Goal: Transaction & Acquisition: Obtain resource

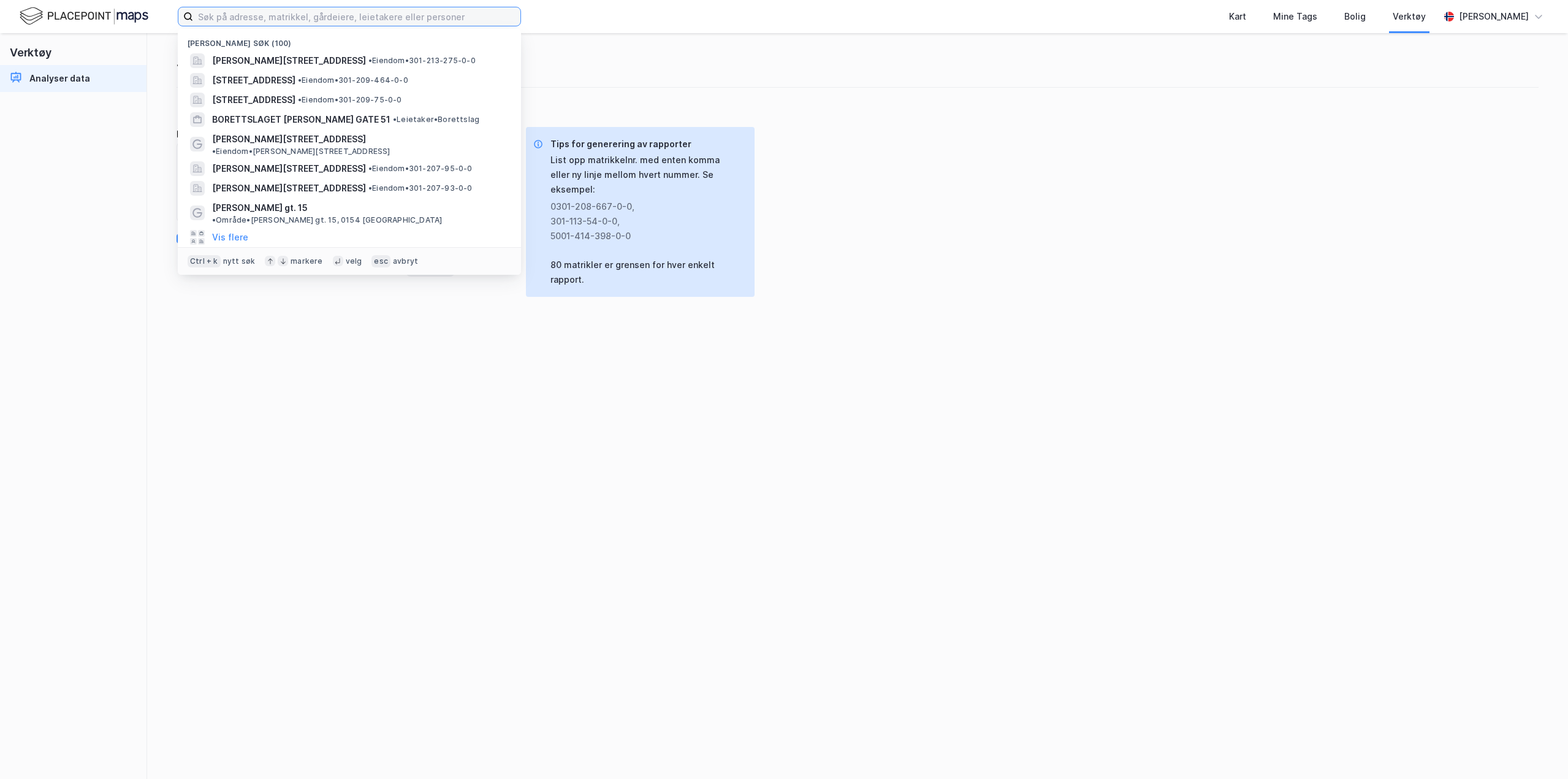
click at [258, 19] on input at bounding box center [356, 17] width 327 height 18
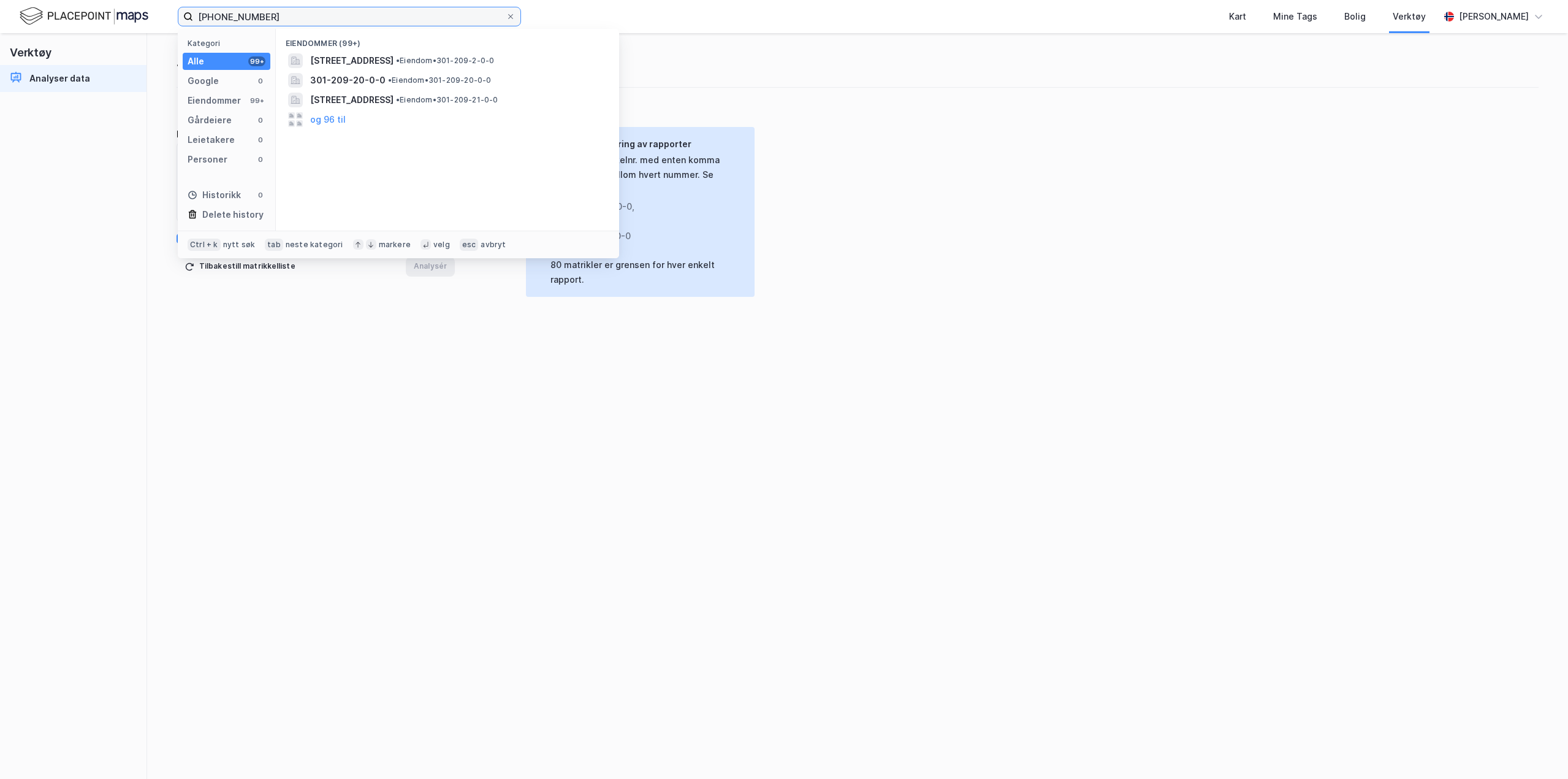
type input "[PHONE_NUMBER]"
click at [339, 63] on span "[STREET_ADDRESS]" at bounding box center [352, 61] width 84 height 15
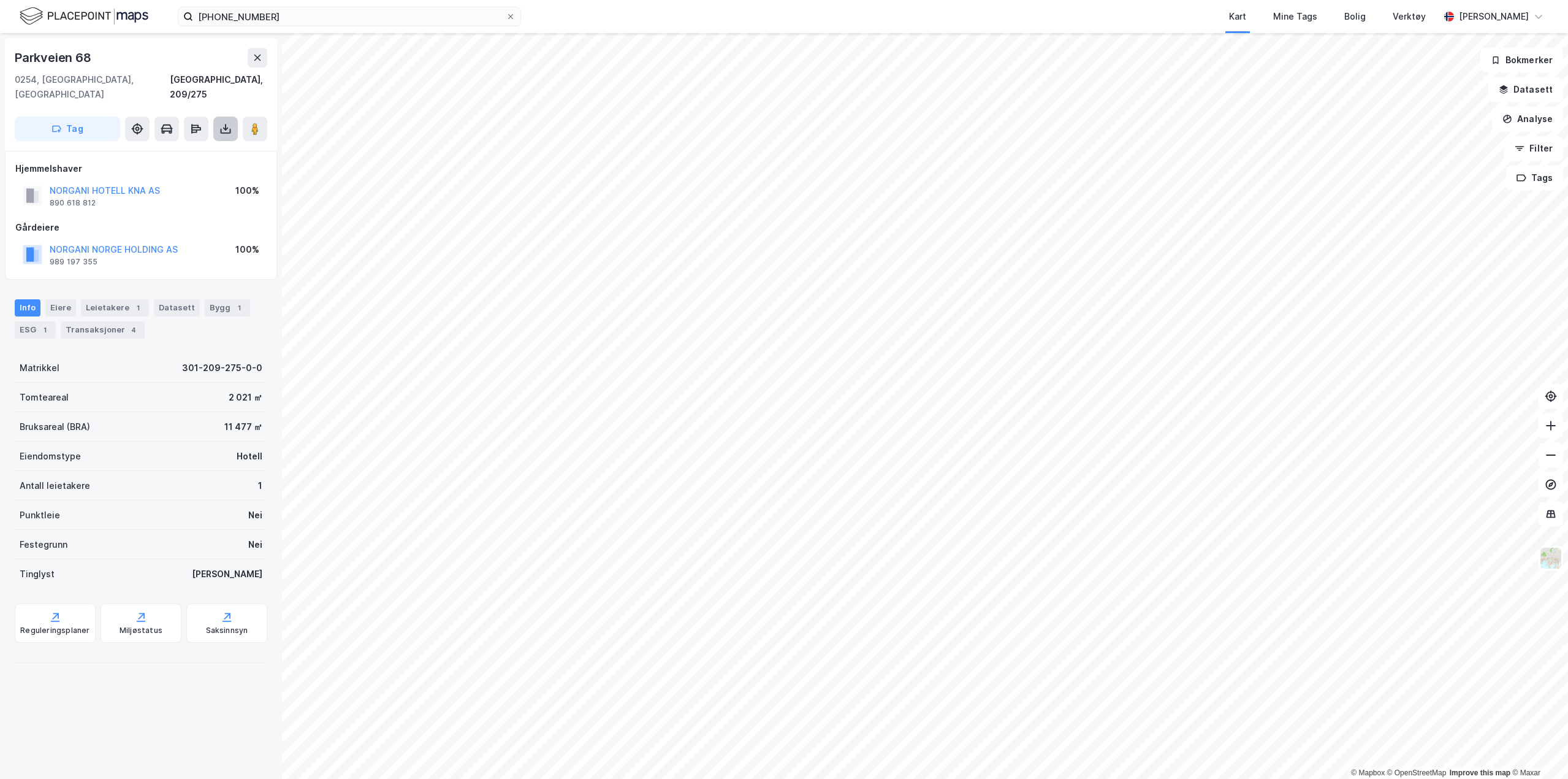
click at [219, 117] on button at bounding box center [225, 128] width 24 height 24
click at [153, 148] on div "Last ned grunnbok" at bounding box center [165, 153] width 71 height 10
click at [153, 168] on div "Last ned matrikkelrapport" at bounding box center [180, 173] width 101 height 10
